Goal: Use online tool/utility: Utilize a website feature to perform a specific function

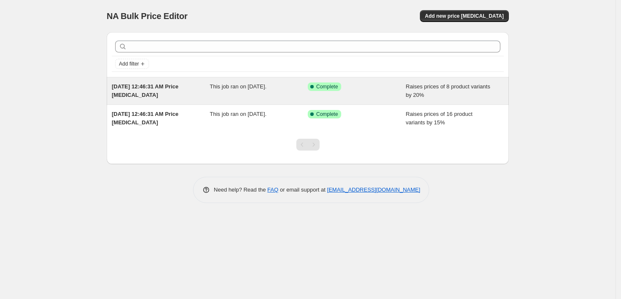
click at [428, 91] on div "Raises prices of 8 product variants by 20%" at bounding box center [455, 91] width 98 height 17
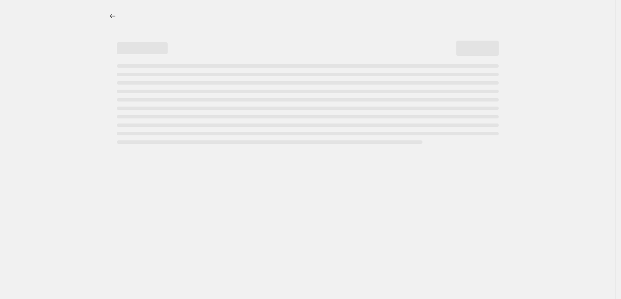
select select "percentage"
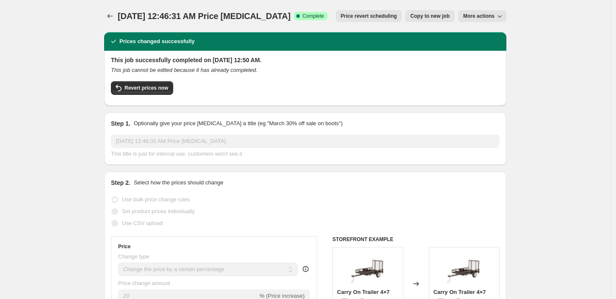
click at [111, 16] on icon "Price change jobs" at bounding box center [111, 16] width 6 height 4
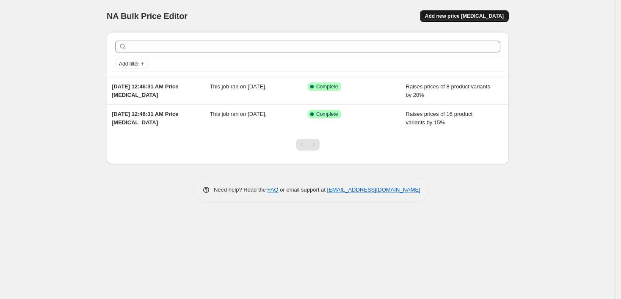
click at [461, 16] on span "Add new price [MEDICAL_DATA]" at bounding box center [464, 16] width 79 height 7
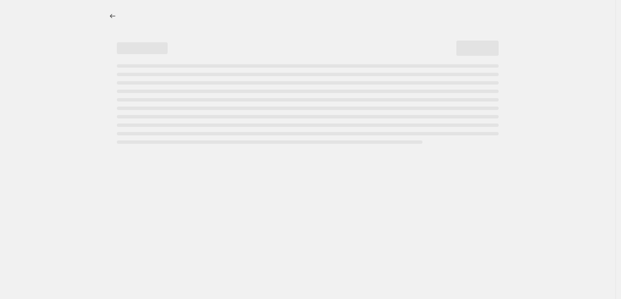
select select "percentage"
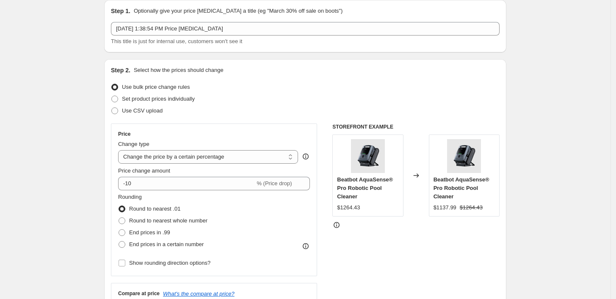
scroll to position [47, 0]
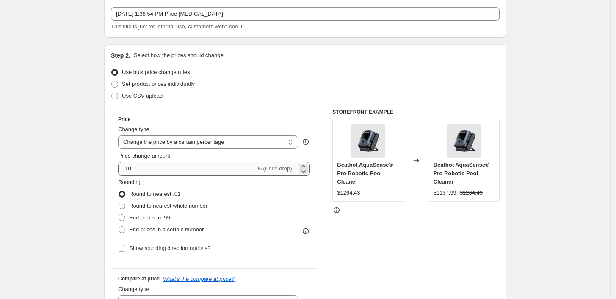
drag, startPoint x: 196, startPoint y: 156, endPoint x: 196, endPoint y: 163, distance: 7.2
click at [196, 163] on div "Price change amount -10 % (Price drop)" at bounding box center [214, 164] width 192 height 24
click at [196, 163] on input "-10" at bounding box center [186, 169] width 137 height 14
type input "-1"
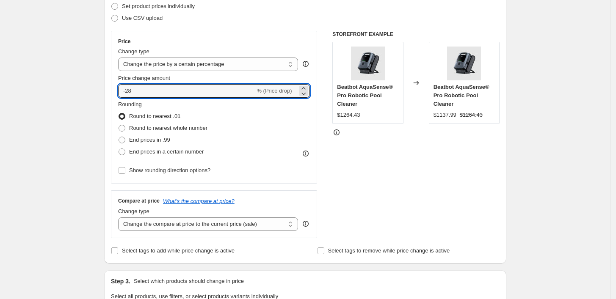
scroll to position [94, 0]
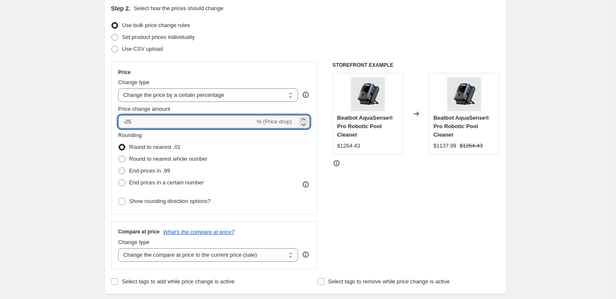
type input "-25"
click at [416, 203] on div "STOREFRONT EXAMPLE Beatbot AquaSense® Pro Robotic Pool Cleaner $1264.43 Changed…" at bounding box center [415, 165] width 167 height 207
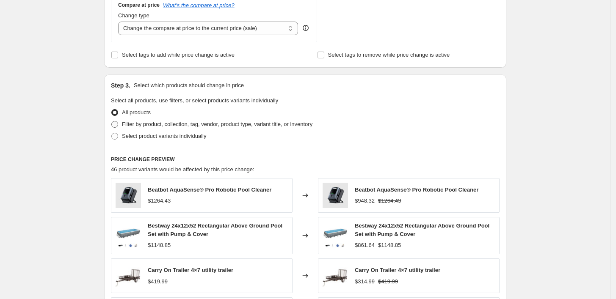
scroll to position [282, 0]
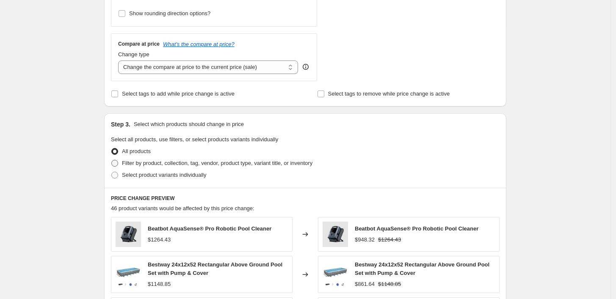
click at [163, 165] on span "Filter by product, collection, tag, vendor, product type, variant title, or inv…" at bounding box center [217, 163] width 190 height 6
click at [112, 160] on input "Filter by product, collection, tag, vendor, product type, variant title, or inv…" at bounding box center [111, 160] width 0 height 0
radio input "true"
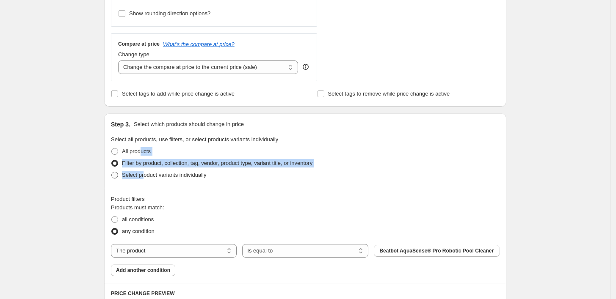
drag, startPoint x: 143, startPoint y: 153, endPoint x: 146, endPoint y: 174, distance: 21.1
click at [146, 174] on ul "All products Filter by product, collection, tag, vendor, product type, variant …" at bounding box center [305, 164] width 389 height 36
click at [146, 175] on span "Select product variants individually" at bounding box center [164, 175] width 84 height 6
click at [112, 172] on input "Select product variants individually" at bounding box center [111, 172] width 0 height 0
radio input "true"
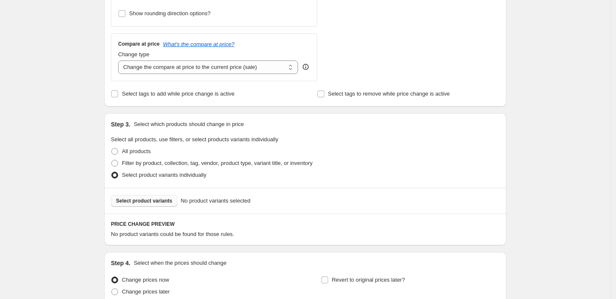
click at [149, 196] on button "Select product variants" at bounding box center [144, 201] width 66 height 12
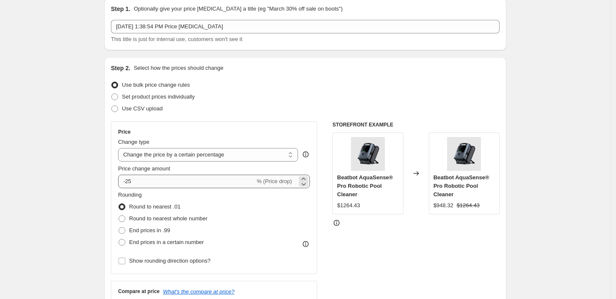
scroll to position [47, 0]
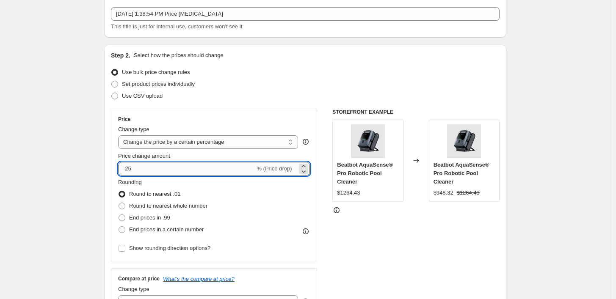
click at [210, 168] on input "-25" at bounding box center [186, 169] width 137 height 14
type input "-27"
click at [149, 218] on span "End prices in .99" at bounding box center [149, 218] width 41 height 6
click at [119, 215] on input "End prices in .99" at bounding box center [119, 215] width 0 height 0
radio input "true"
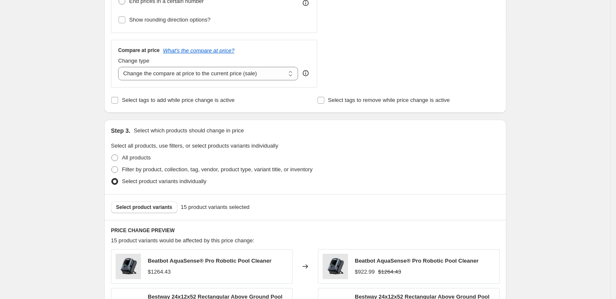
scroll to position [188, 0]
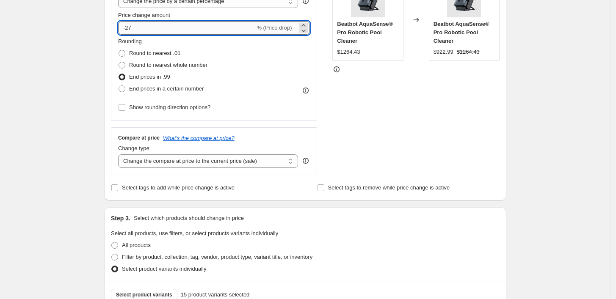
click at [172, 30] on input "-27" at bounding box center [186, 28] width 137 height 14
type input "-2"
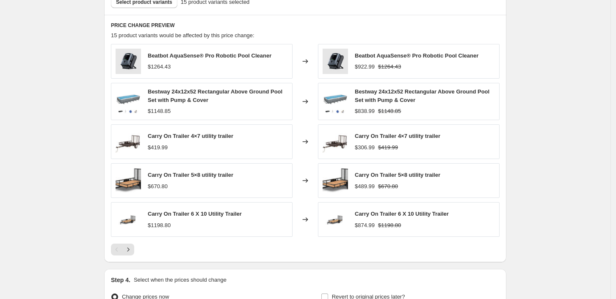
scroll to position [575, 0]
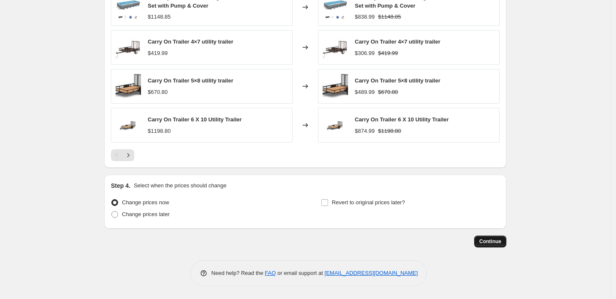
type input "-30"
click at [490, 241] on span "Continue" at bounding box center [490, 241] width 22 height 7
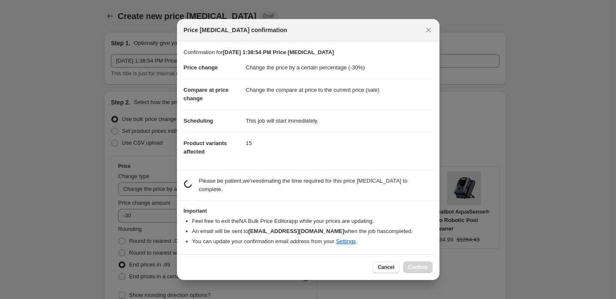
scroll to position [0, 0]
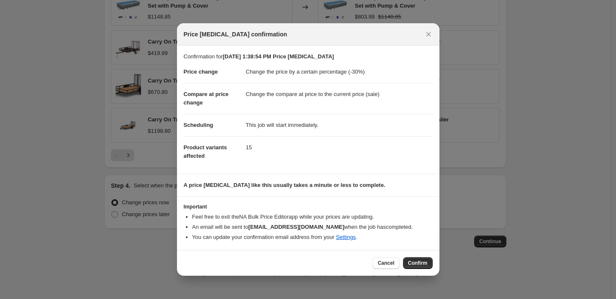
click at [408, 259] on button "Confirm" at bounding box center [418, 263] width 30 height 12
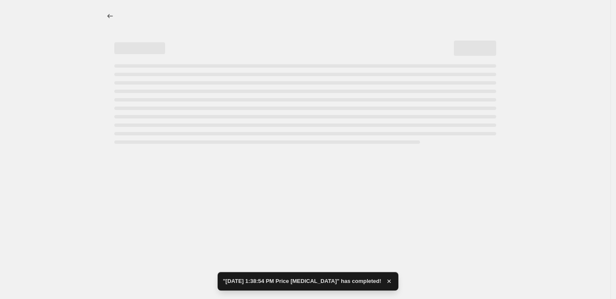
select select "percentage"
